Goal: Information Seeking & Learning: Learn about a topic

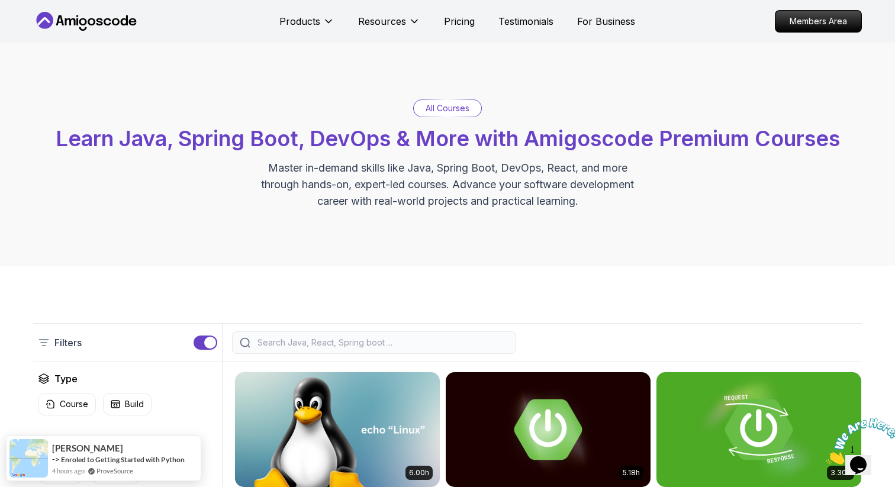
click at [863, 454] on img at bounding box center [862, 441] width 73 height 47
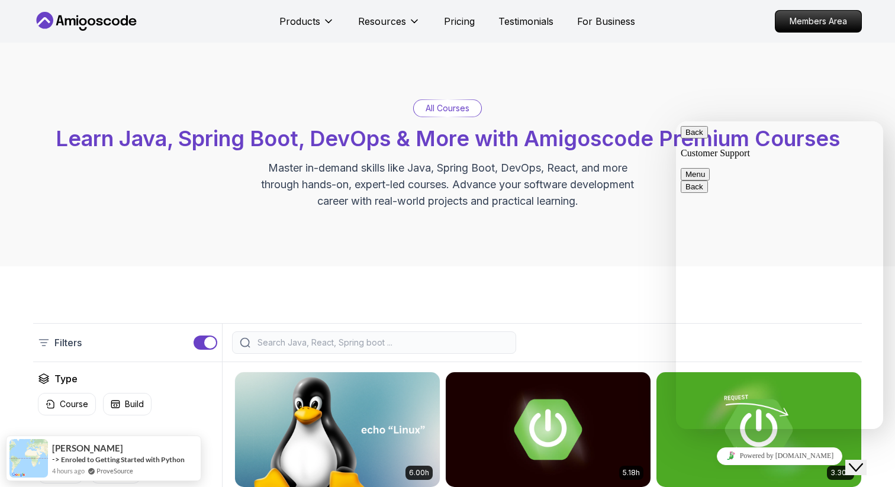
click at [764, 102] on div "All Courses Learn Java, Spring Boot, DevOps & More with Amigoscode Premium Cour…" at bounding box center [447, 154] width 828 height 110
click at [693, 137] on button "Back" at bounding box center [693, 132] width 27 height 12
click at [636, 118] on div "All Courses Learn Java, Spring Boot, DevOps & More with Amigoscode Premium Cour…" at bounding box center [447, 154] width 828 height 110
click at [853, 460] on div "Close Chat This icon closes the chat window." at bounding box center [855, 467] width 14 height 14
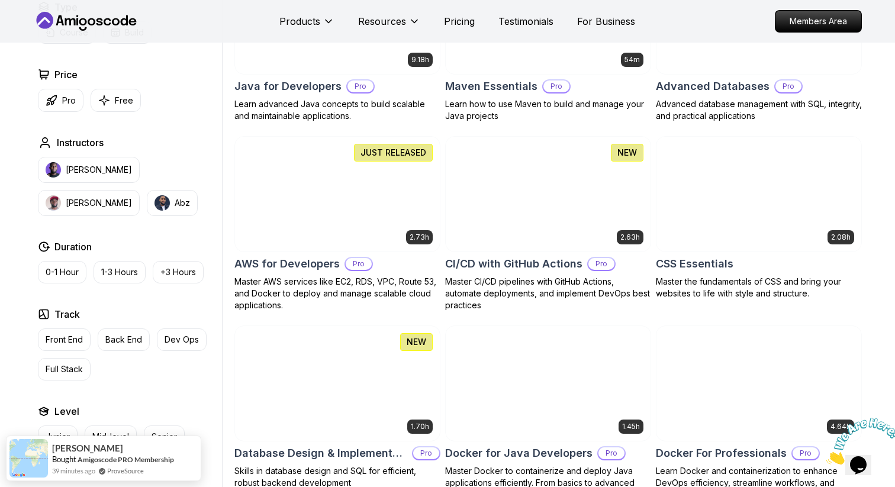
scroll to position [751, 0]
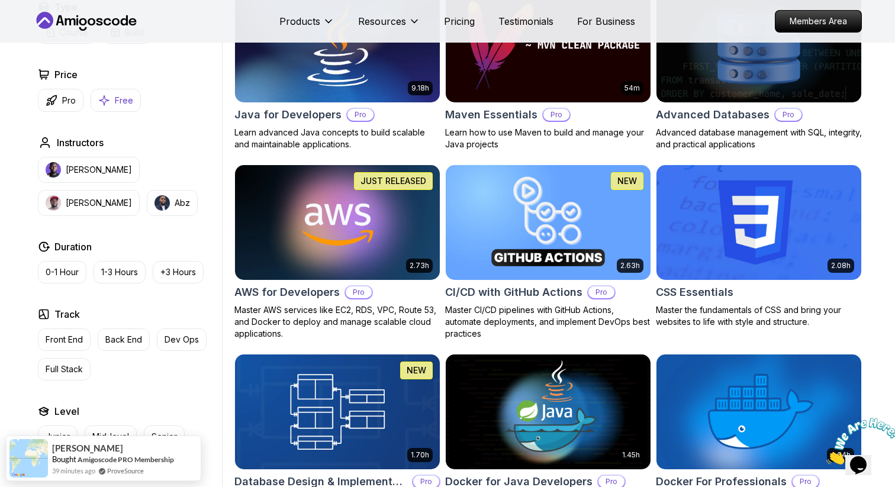
click at [114, 108] on button "Free" at bounding box center [116, 100] width 50 height 23
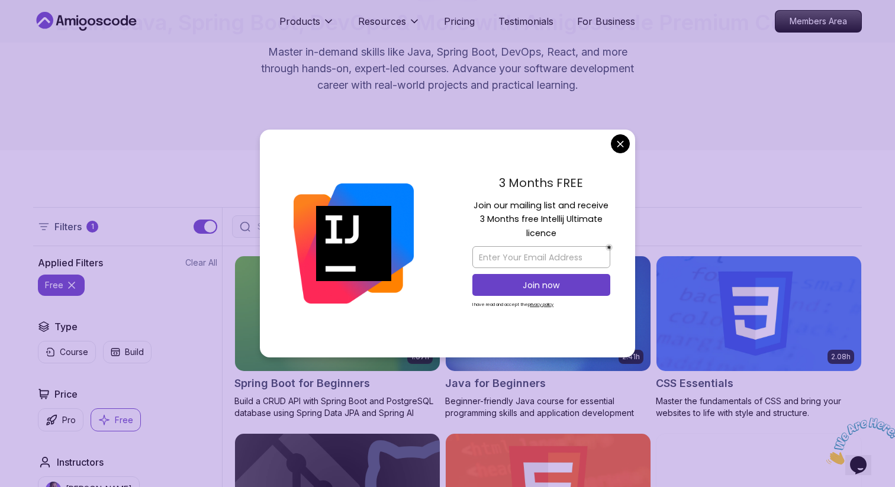
scroll to position [329, 0]
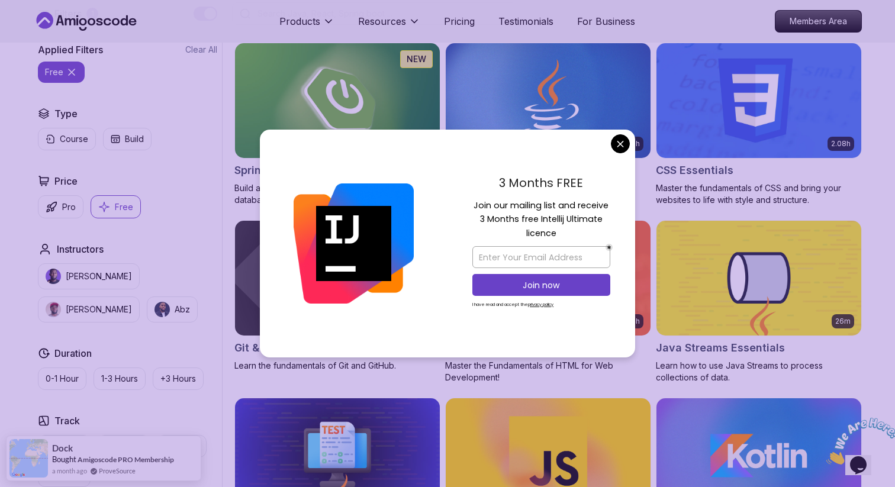
click at [406, 160] on div at bounding box center [354, 244] width 188 height 228
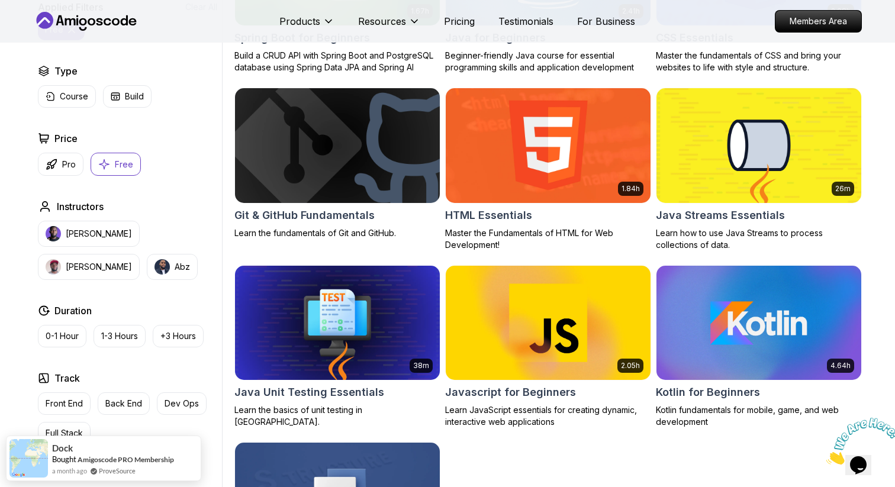
scroll to position [437, 0]
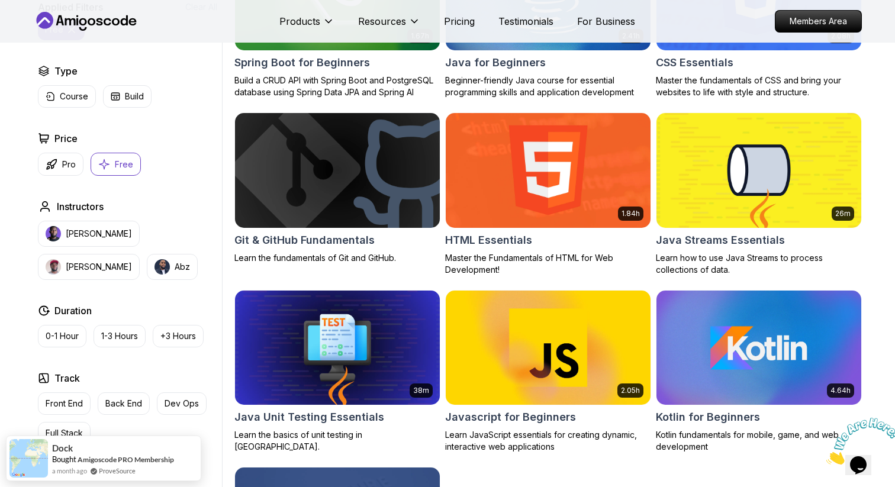
click at [107, 167] on icon "button" at bounding box center [104, 164] width 12 height 12
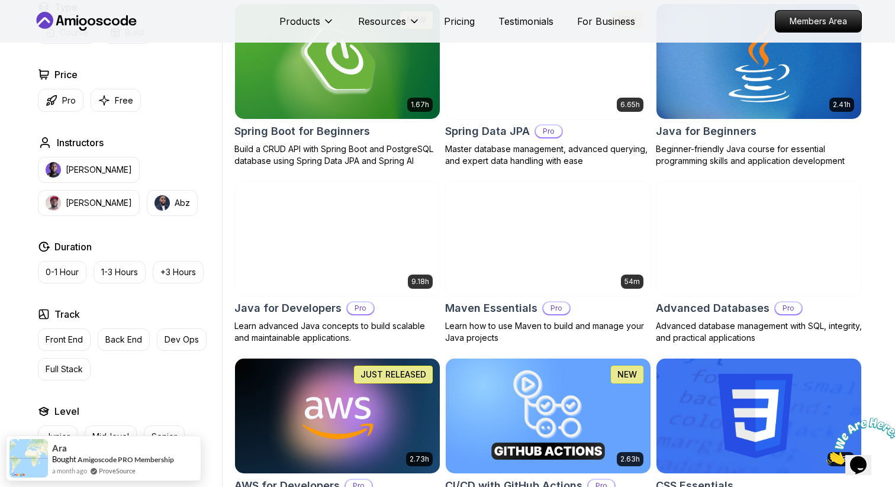
scroll to position [562, 0]
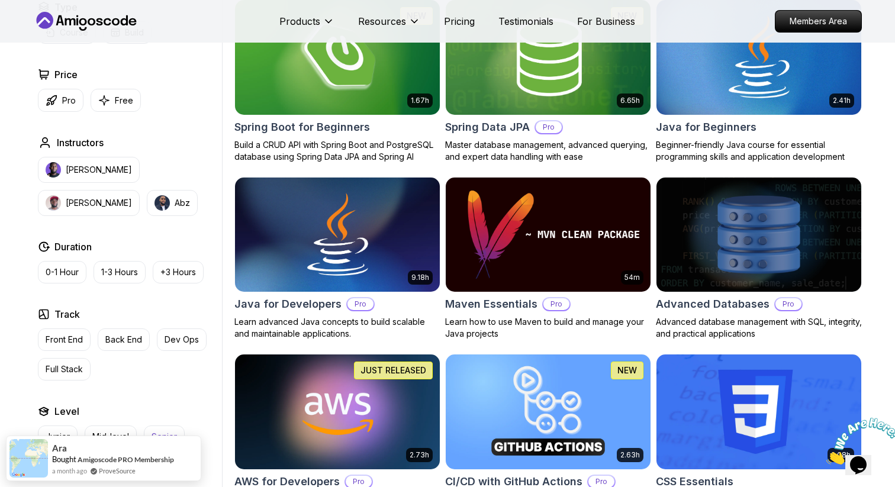
click at [156, 428] on button "Senior" at bounding box center [164, 436] width 41 height 22
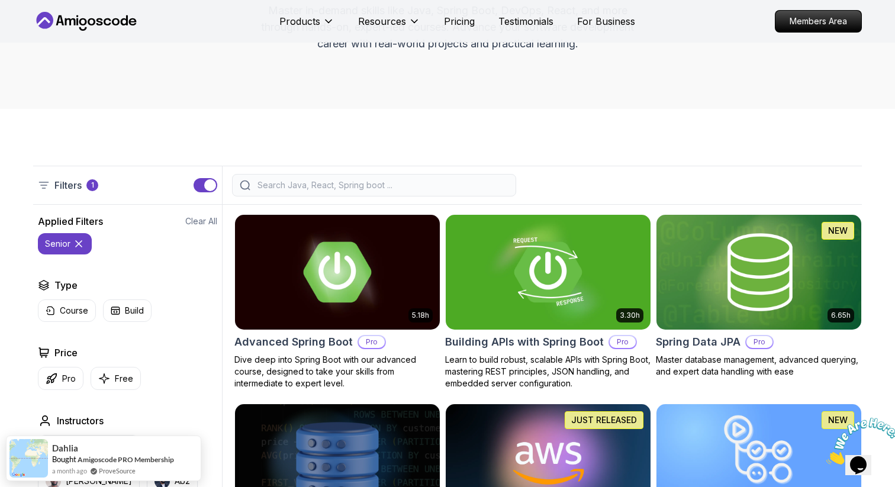
scroll to position [178, 0]
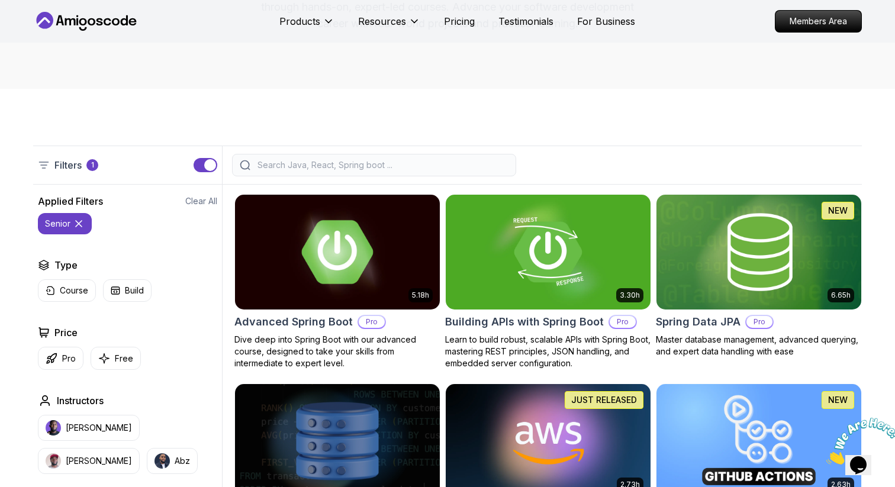
click at [331, 326] on h2 "Advanced Spring Boot" at bounding box center [293, 322] width 118 height 17
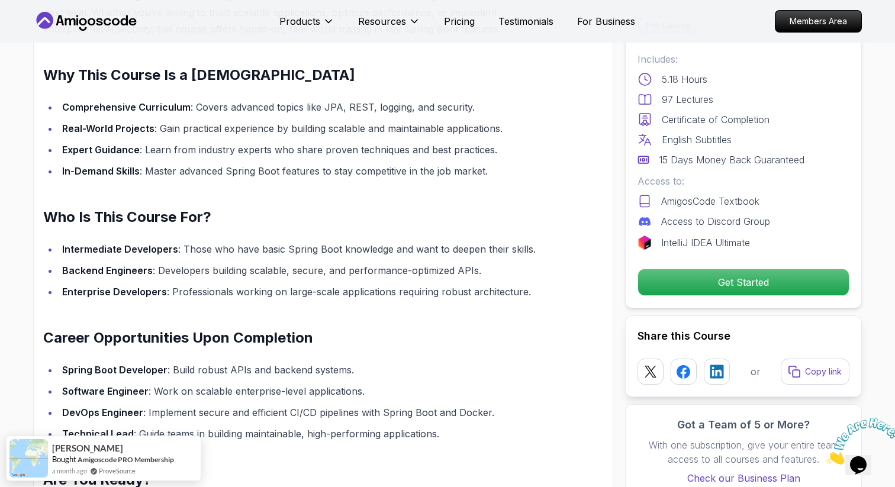
scroll to position [993, 0]
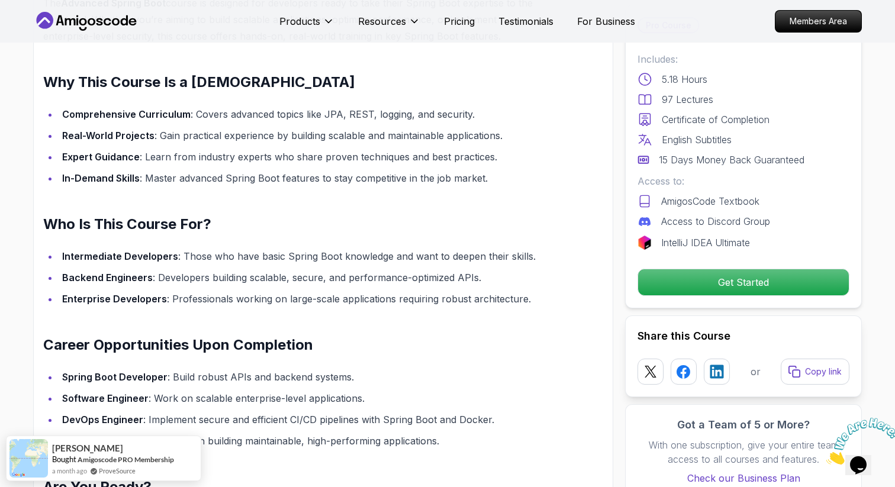
click at [256, 269] on li "Backend Engineers : Developers building scalable, secure, and performance-optim…" at bounding box center [303, 277] width 488 height 17
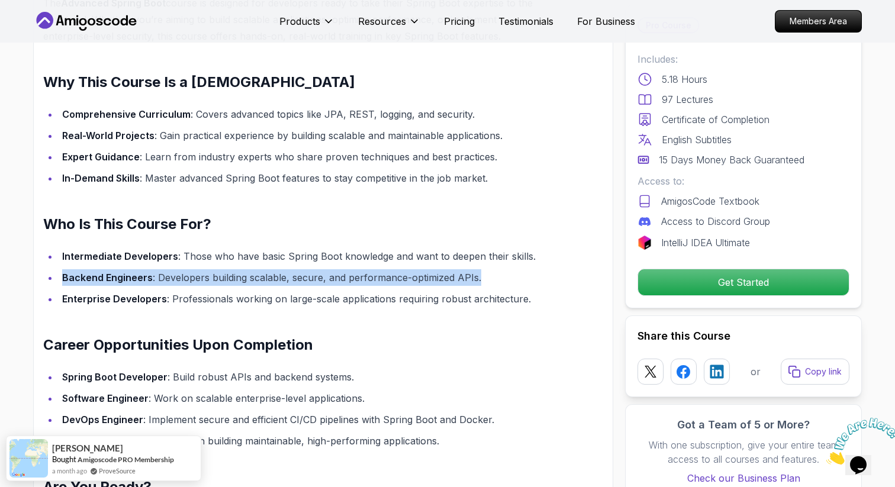
click at [255, 291] on li "Enterprise Developers : Professionals working on large-scale applications requi…" at bounding box center [303, 299] width 488 height 17
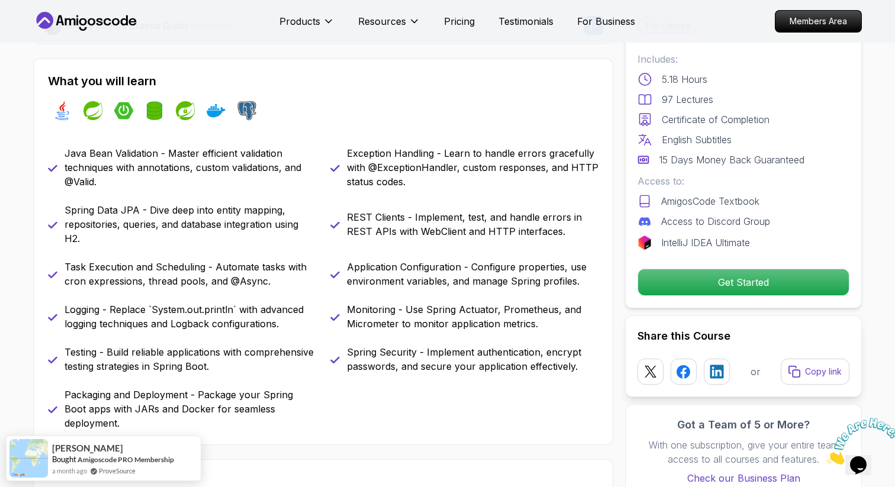
scroll to position [444, 0]
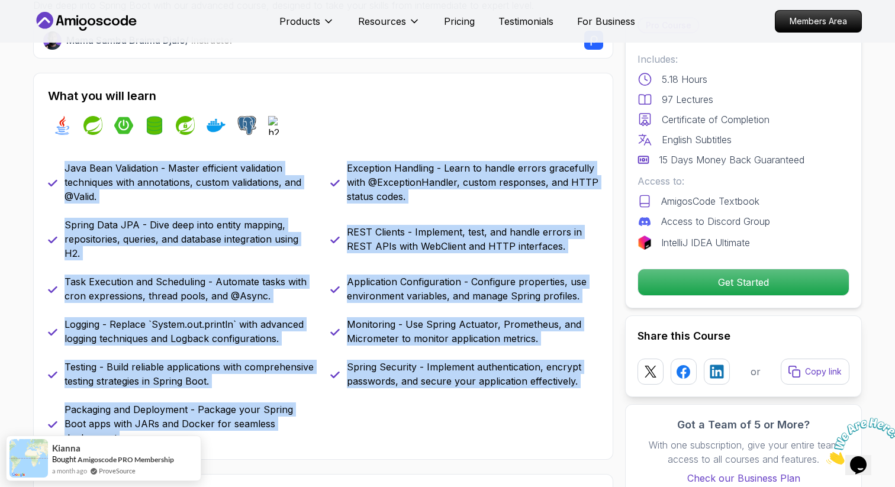
drag, startPoint x: 66, startPoint y: 169, endPoint x: 297, endPoint y: 435, distance: 352.3
click at [297, 435] on div "What you will learn java spring spring-boot spring-data-jpa spring-security doc…" at bounding box center [323, 266] width 580 height 387
copy div "Java Bean Validation - Master efficient validation techniques with annotations,…"
